Goal: Task Accomplishment & Management: Use online tool/utility

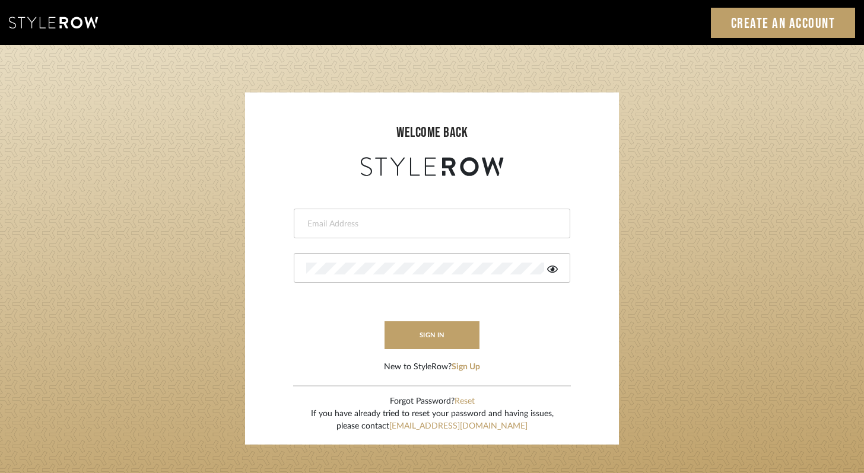
type input "[PERSON_NAME][EMAIL_ADDRESS][DOMAIN_NAME]"
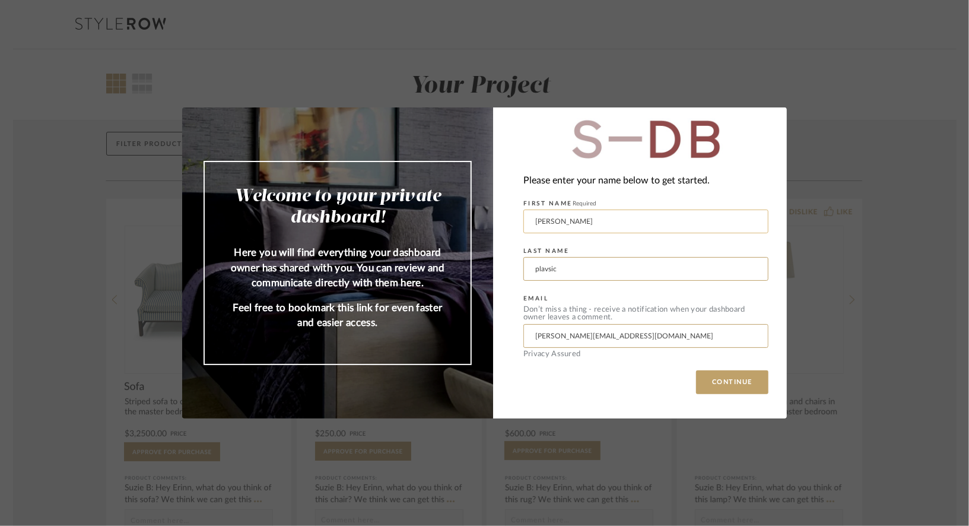
click at [574, 219] on input "[PERSON_NAME]" at bounding box center [645, 221] width 245 height 24
click at [599, 336] on input "[PERSON_NAME][EMAIL_ADDRESS][DOMAIN_NAME]" at bounding box center [645, 336] width 245 height 24
click at [742, 382] on button "CONTINUE" at bounding box center [732, 382] width 72 height 24
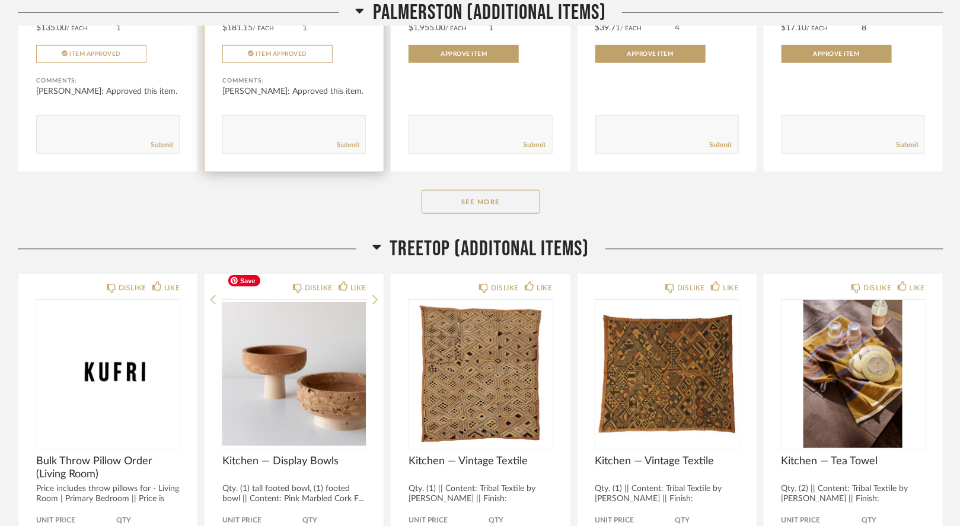
scroll to position [491, 0]
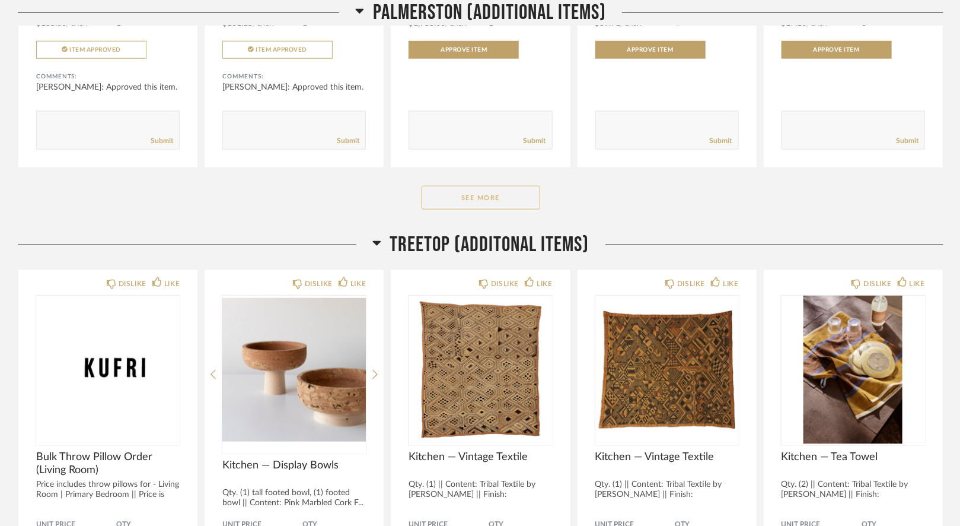
click at [472, 186] on button "See More" at bounding box center [481, 198] width 119 height 24
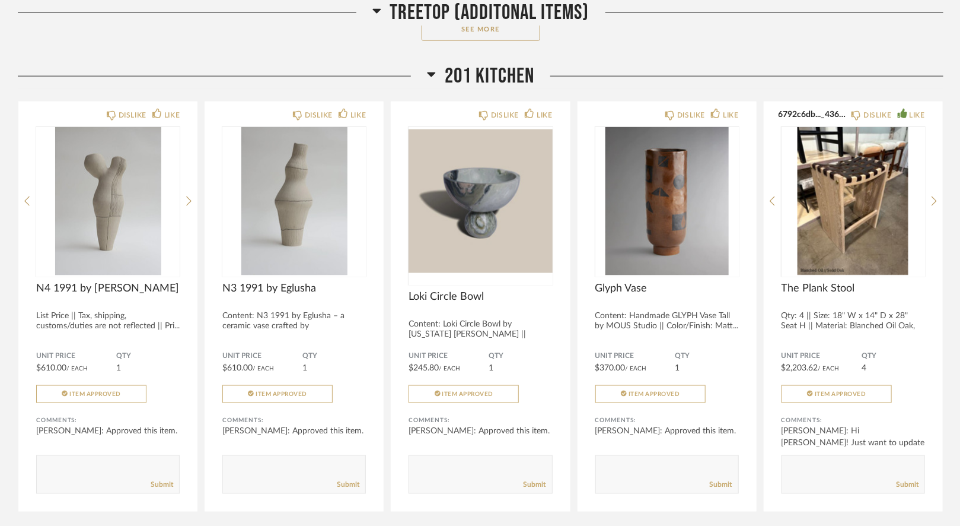
scroll to position [2859, 0]
